Goal: Communication & Community: Answer question/provide support

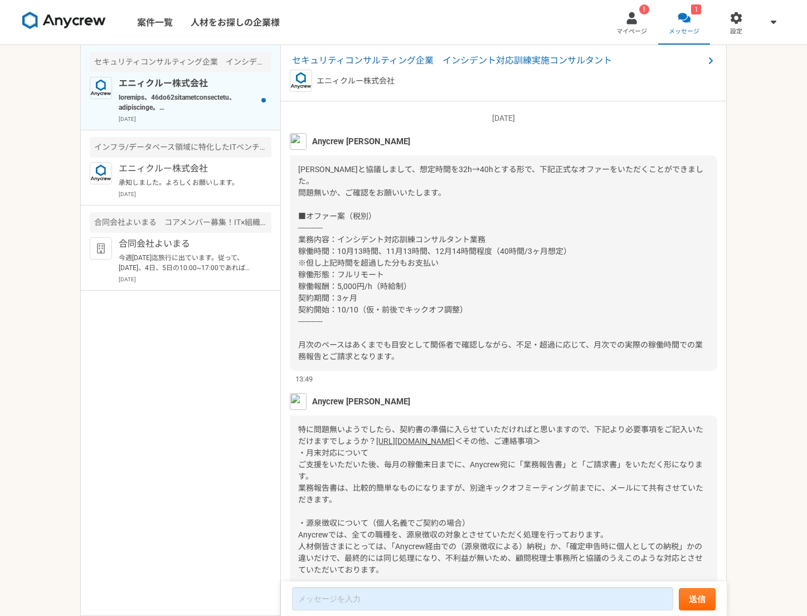
scroll to position [1091, 0]
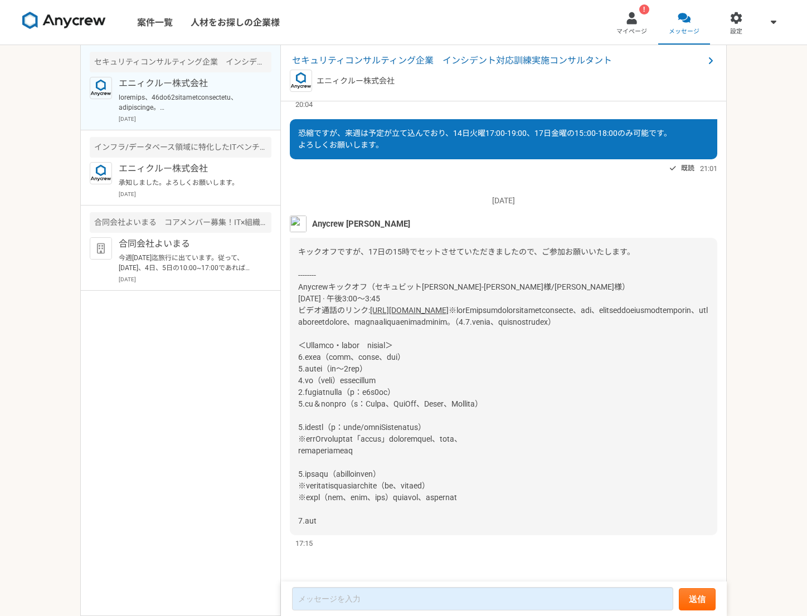
click at [637, 21] on div at bounding box center [631, 18] width 13 height 13
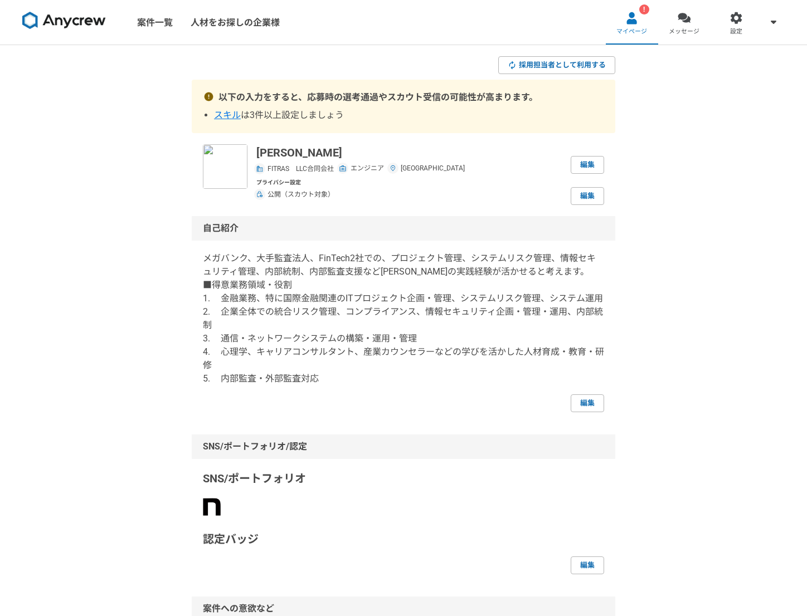
click at [680, 24] on link "メッセージ" at bounding box center [684, 22] width 52 height 45
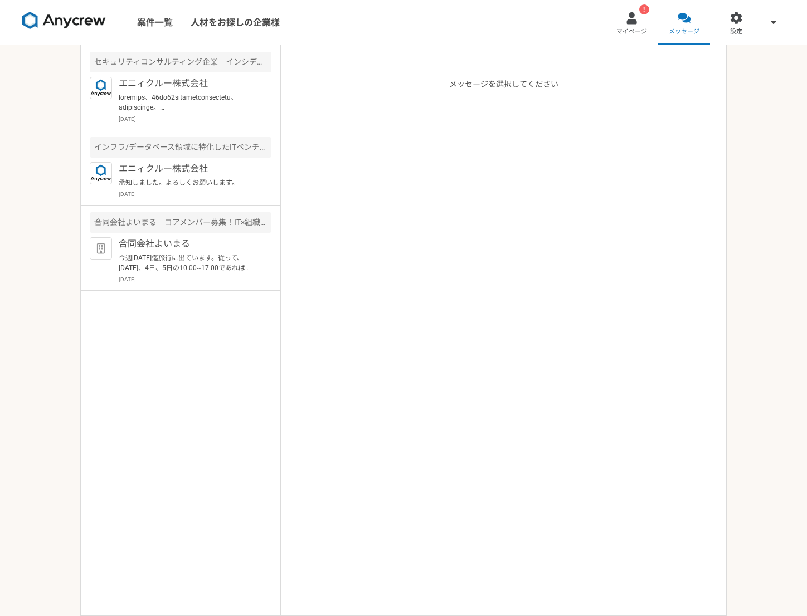
click at [101, 94] on img at bounding box center [101, 88] width 22 height 22
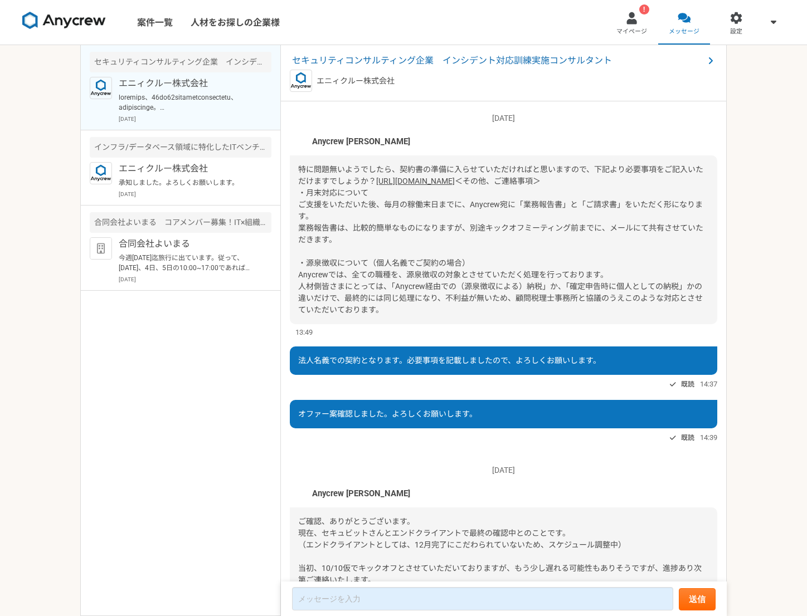
scroll to position [1091, 0]
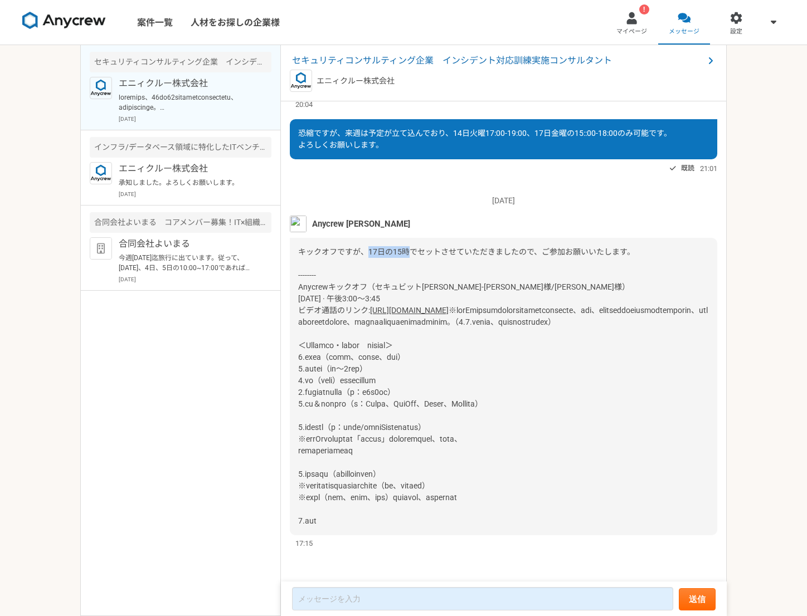
drag, startPoint x: 410, startPoint y: 218, endPoint x: 368, endPoint y: 220, distance: 41.8
click at [368, 247] on span "キックオフですが、17日の15時でセットさせていただきましたので、ご参加お願いいたします。 -------- Anycrewキックオフ（セキュビット[PERS…" at bounding box center [466, 280] width 337 height 67
copy span "17日の15時"
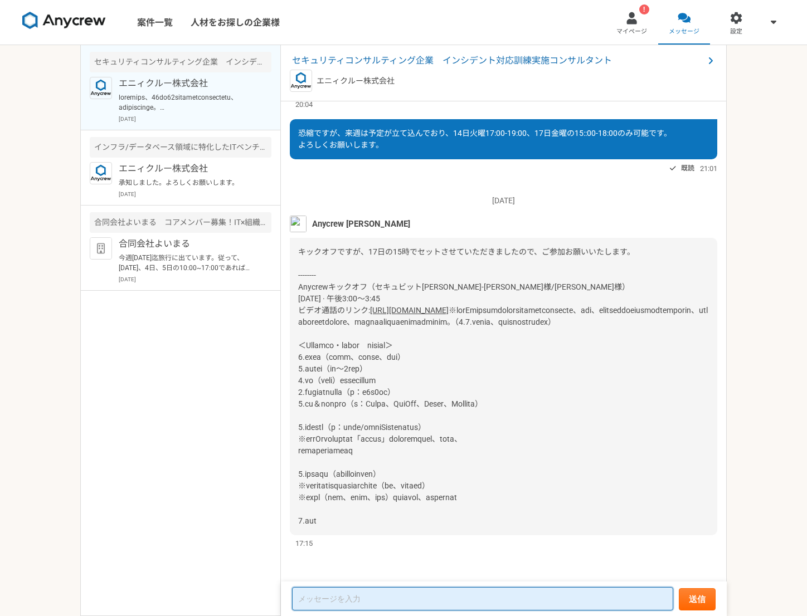
click at [355, 606] on textarea at bounding box center [482, 598] width 381 height 23
paste textarea "17日の15時"
type textarea "17日の15時～承知しました。よろしくお願いします。"
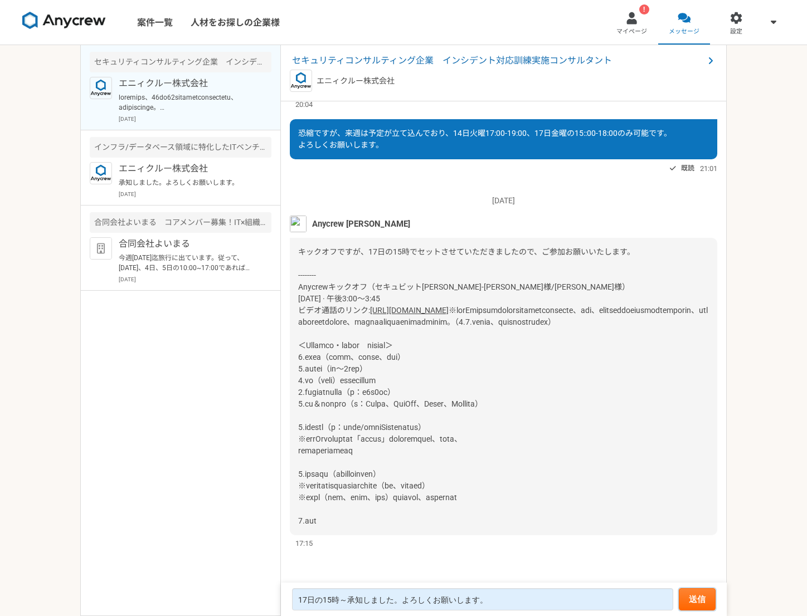
click at [688, 601] on button "送信" at bounding box center [697, 599] width 37 height 22
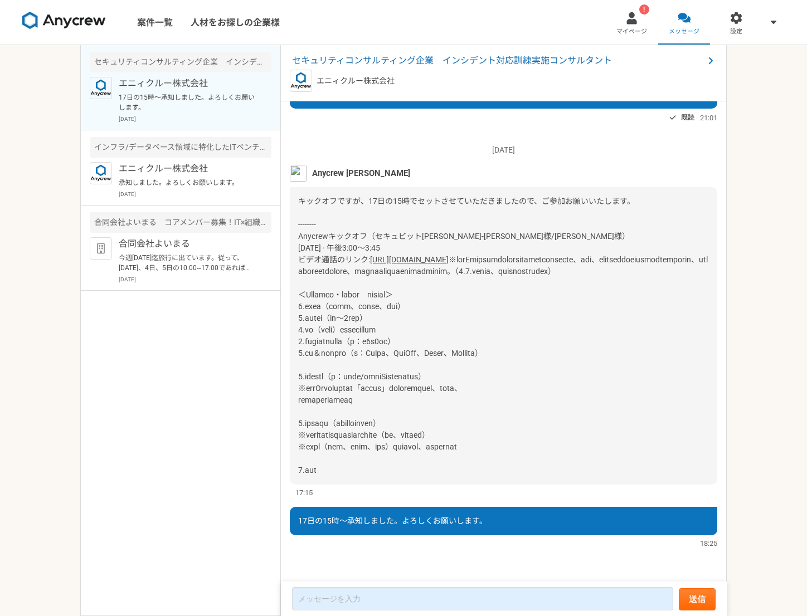
drag, startPoint x: 333, startPoint y: 444, endPoint x: 293, endPoint y: 151, distance: 295.9
click at [293, 151] on div "[DATE] Anycrew [PERSON_NAME] キックオフですが、17日の15時でセットさせていただきましたので、ご参加お願いいたします。 ----…" at bounding box center [503, 315] width 427 height 365
copy div "loremips、48do37sitametconsectetu、adipiscinge。 -------- Seddoeiusmod（temporinc-u…"
